Goal: Information Seeking & Learning: Learn about a topic

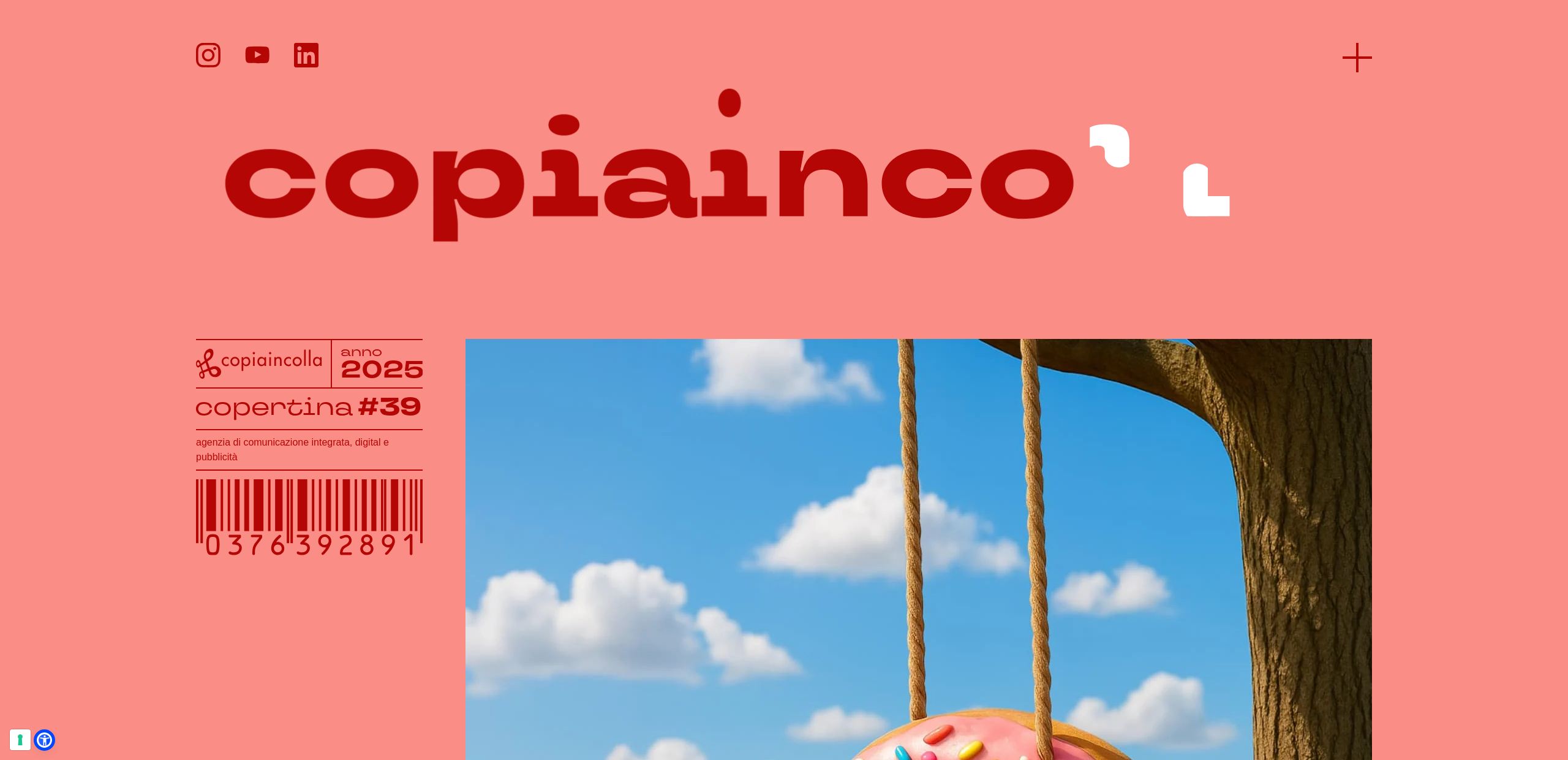
click at [1355, 62] on icon at bounding box center [1357, 57] width 29 height 29
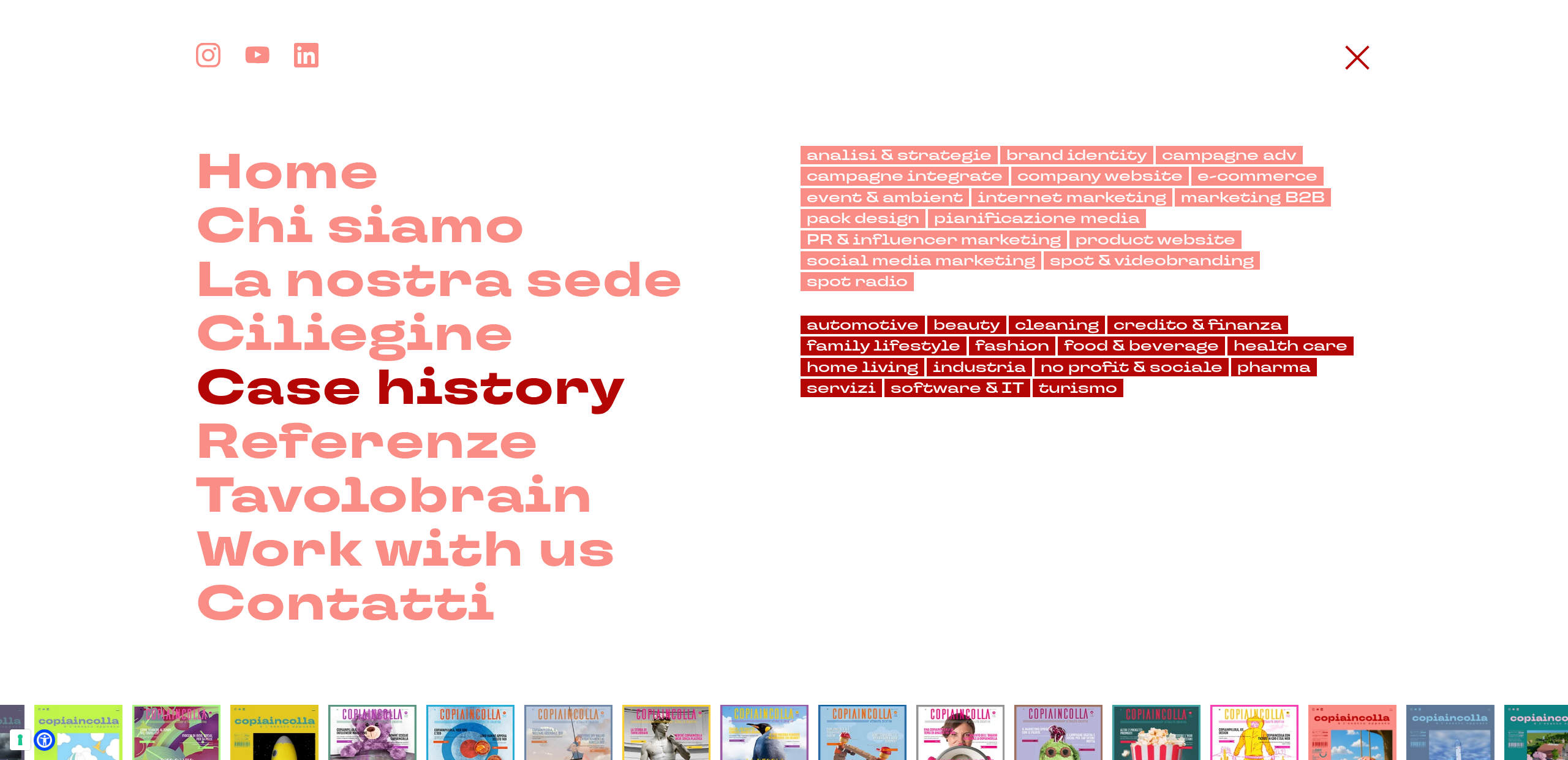
click at [352, 378] on link "Case history" at bounding box center [411, 388] width 430 height 54
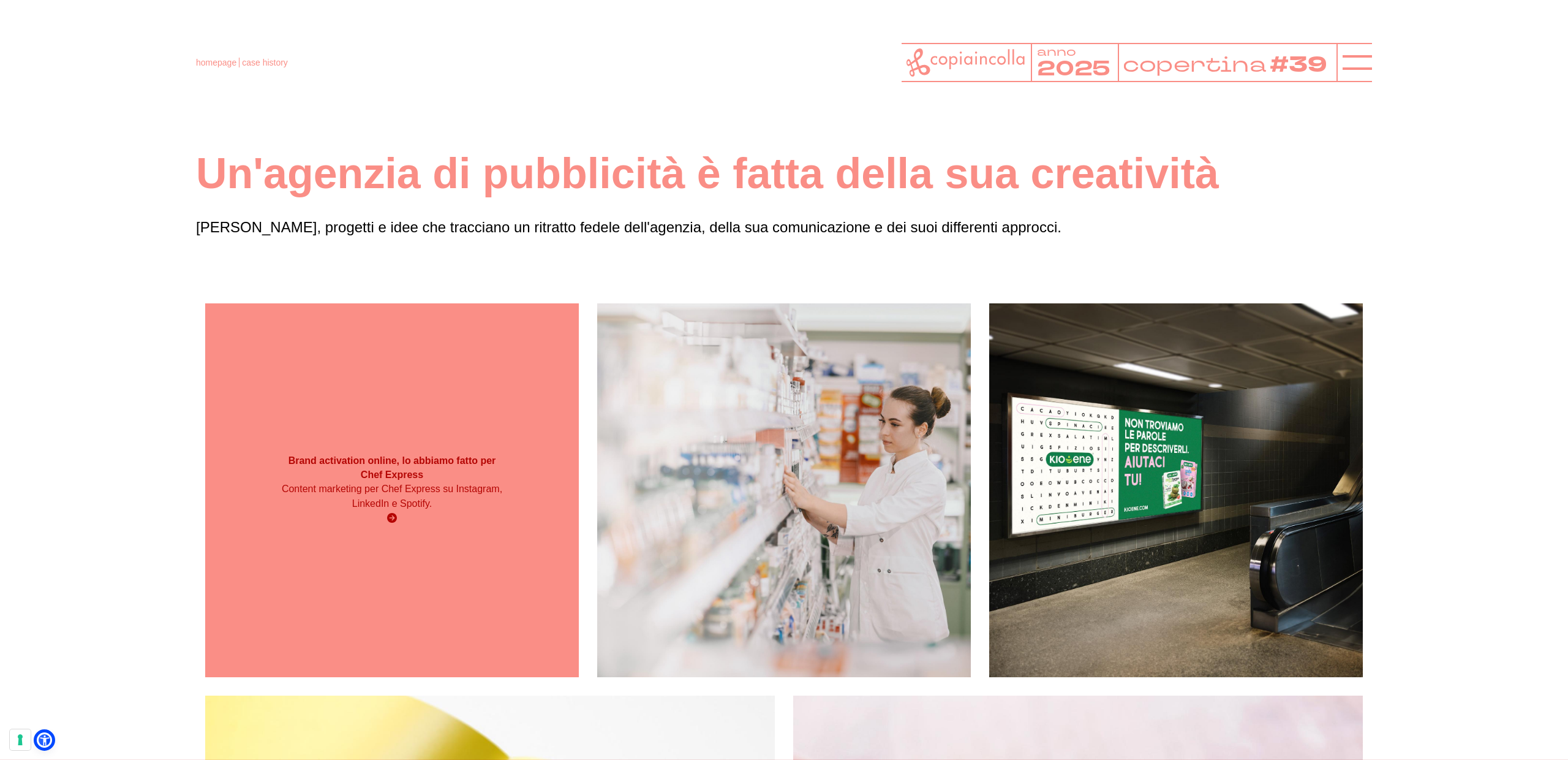
click at [405, 434] on div "Brand activation online, lo abbiamo fatto per Chef Express Content marketing pe…" at bounding box center [392, 490] width 374 height 374
